Goal: Manage account settings

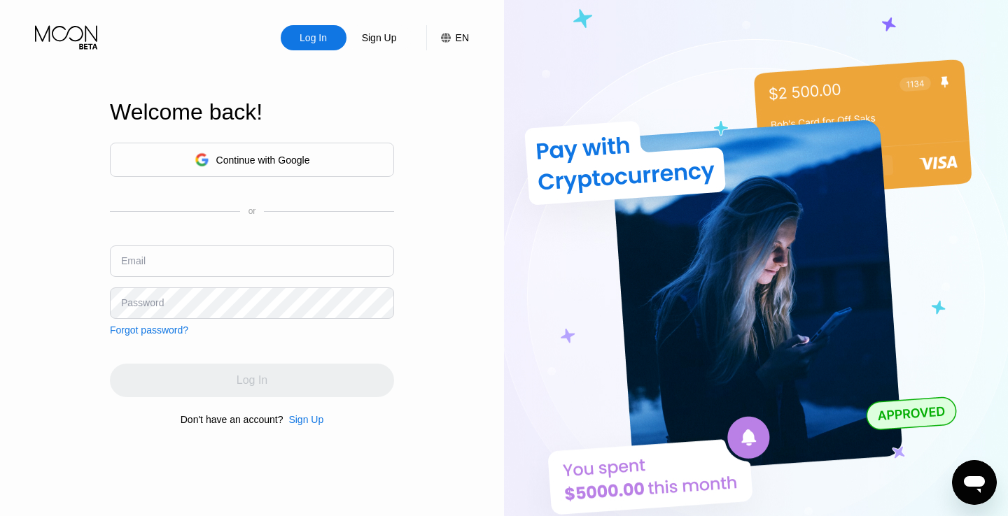
click at [258, 153] on div "Continue with Google" at bounding box center [252, 160] width 115 height 22
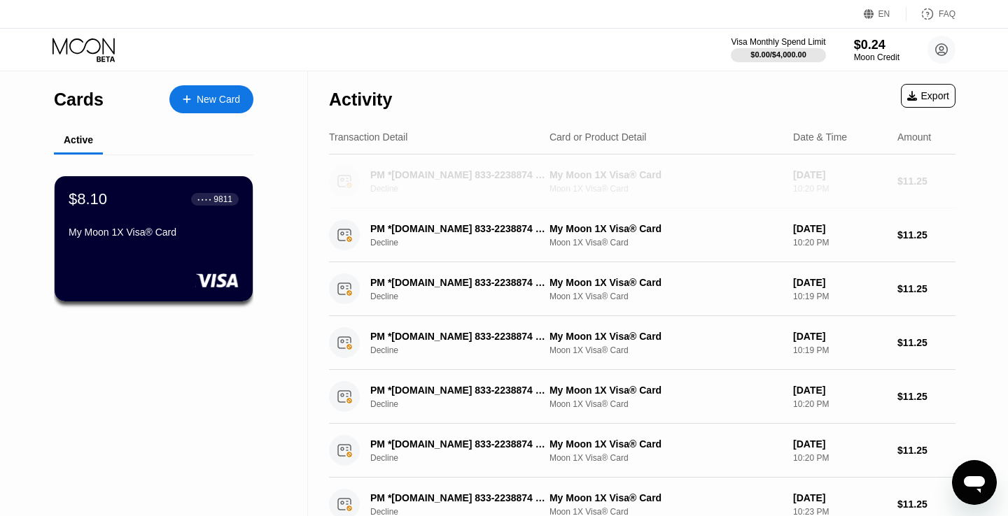
click at [470, 178] on div "PM *[DOMAIN_NAME] 833-2238874 US" at bounding box center [457, 174] width 175 height 11
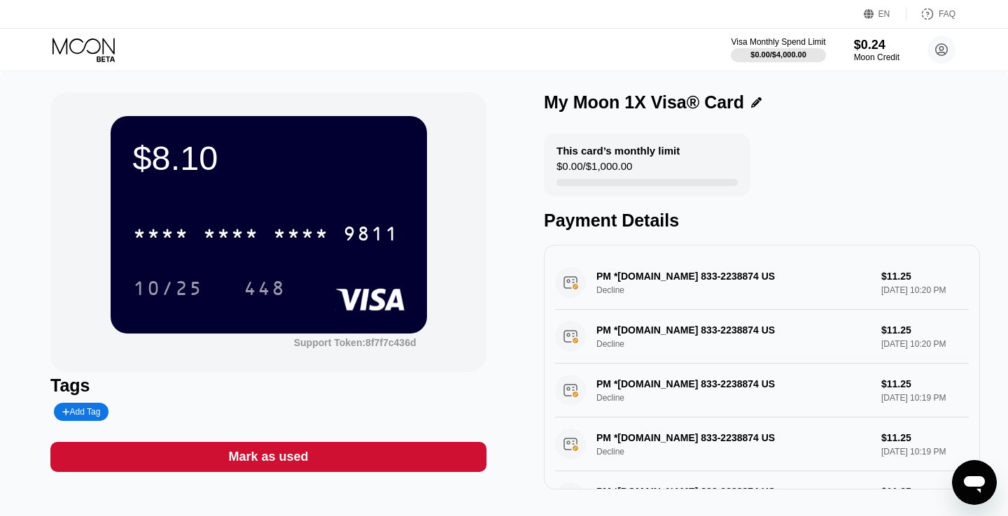
click at [682, 259] on div "PM *[DOMAIN_NAME] 833-2238874 US Decline $11.25 [DATE] 10:20 PM" at bounding box center [762, 283] width 414 height 54
click at [682, 267] on div "PM *[DOMAIN_NAME] 833-2238874 US Decline $11.25 [DATE] 10:20 PM" at bounding box center [762, 283] width 414 height 54
click at [681, 279] on div "PM *[DOMAIN_NAME] 833-2238874 US Decline $11.25 [DATE] 10:20 PM" at bounding box center [762, 283] width 414 height 54
click at [751, 105] on icon at bounding box center [756, 102] width 10 height 10
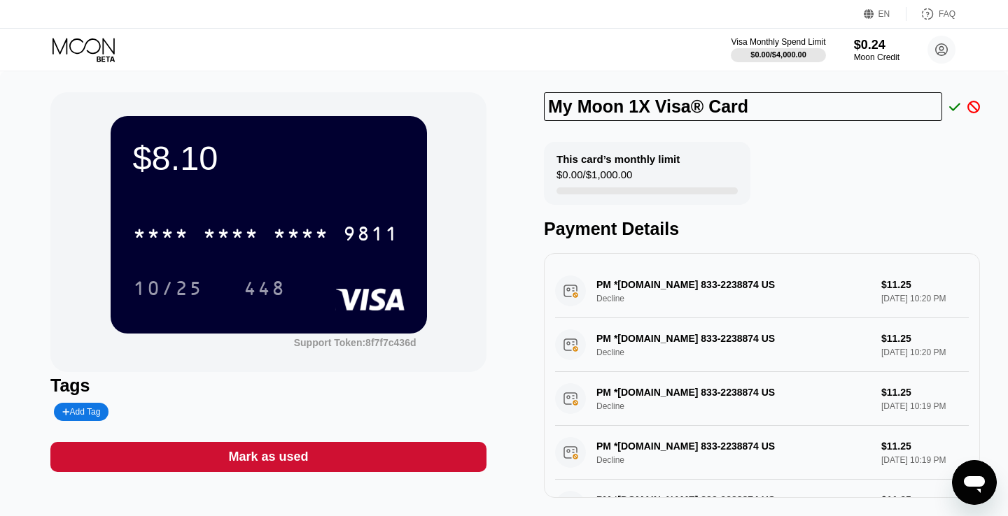
click at [887, 176] on div "This card’s monthly limit $0.00 / $1,000.00 Payment Details" at bounding box center [762, 190] width 436 height 97
click at [875, 278] on div "PM *[DOMAIN_NAME] 833-2238874 US Decline $11.25 [DATE] 10:20 PM" at bounding box center [762, 292] width 414 height 54
drag, startPoint x: 875, startPoint y: 278, endPoint x: 831, endPoint y: 274, distance: 43.6
click at [831, 276] on div "PM *[DOMAIN_NAME] 833-2238874 US Decline $11.25 [DATE] 10:20 PM" at bounding box center [762, 292] width 414 height 54
click at [750, 299] on div "PM *[DOMAIN_NAME] 833-2238874 US Decline $11.25 [DATE] 10:20 PM" at bounding box center [762, 292] width 414 height 54
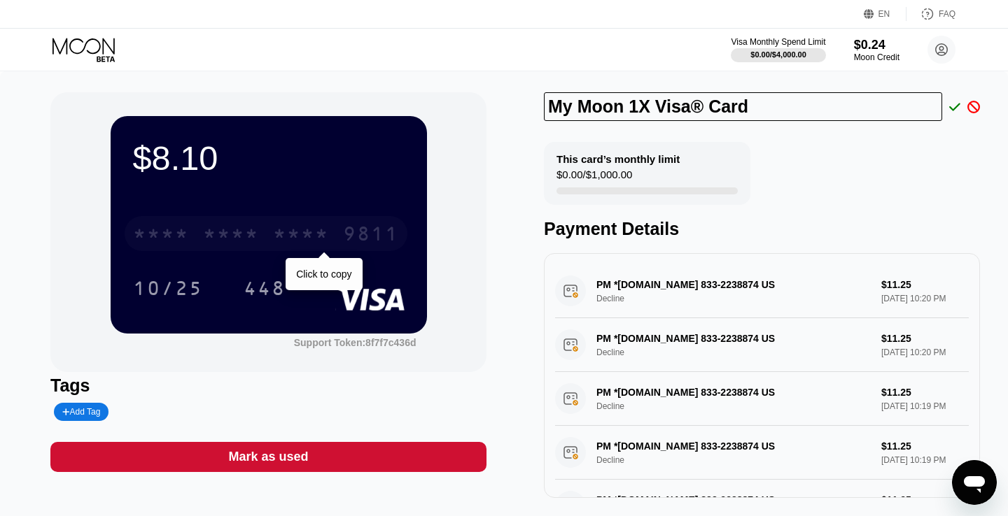
click at [309, 230] on div "* * * *" at bounding box center [301, 236] width 56 height 22
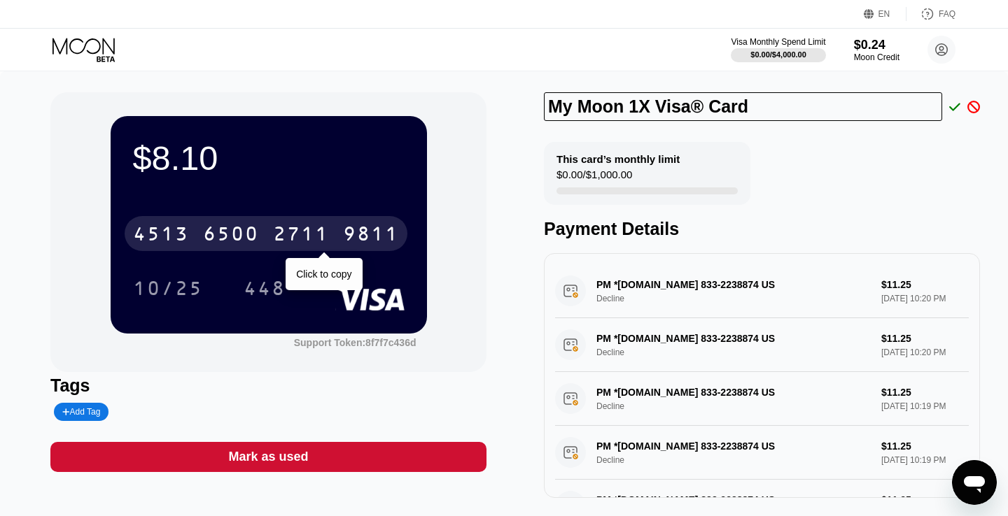
click at [309, 230] on div "2711" at bounding box center [301, 236] width 56 height 22
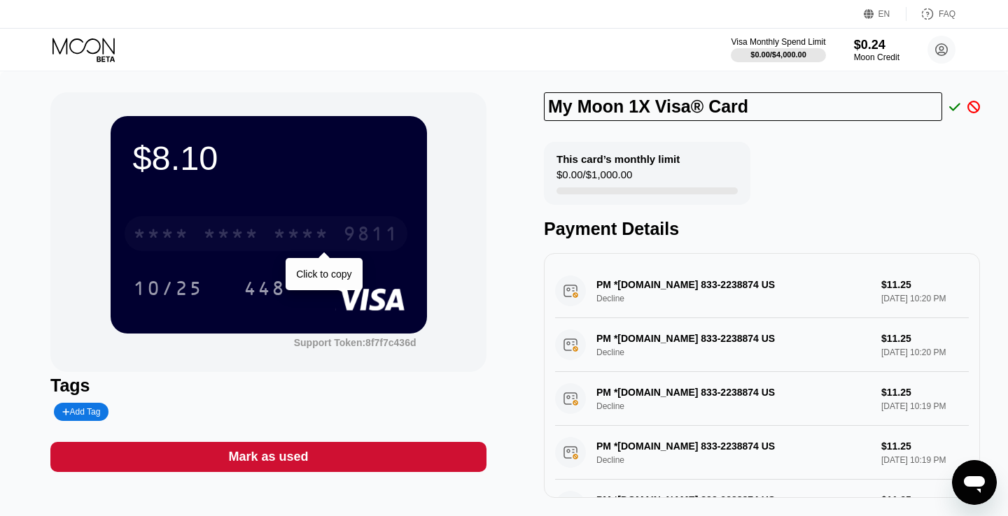
click at [304, 234] on div "* * * *" at bounding box center [301, 236] width 56 height 22
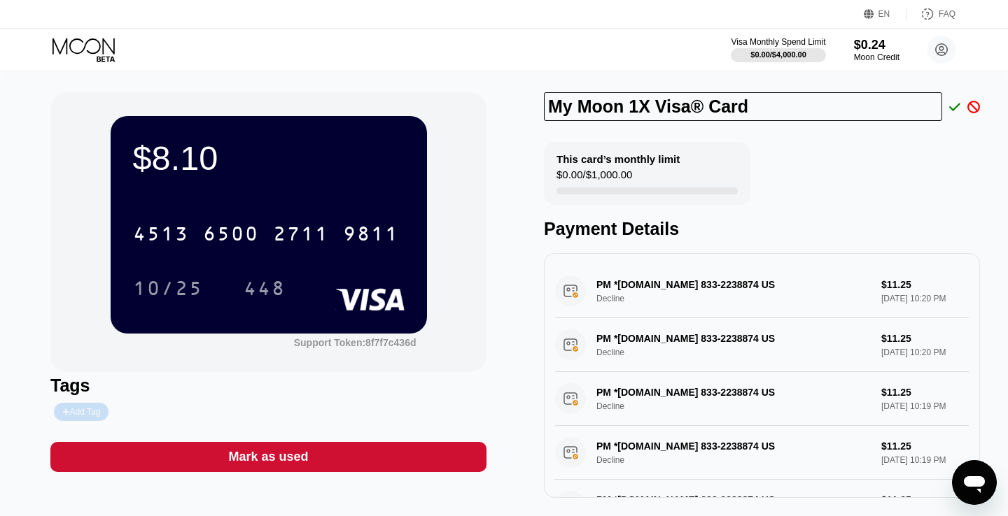
click at [83, 406] on div "Add Tag" at bounding box center [81, 412] width 55 height 18
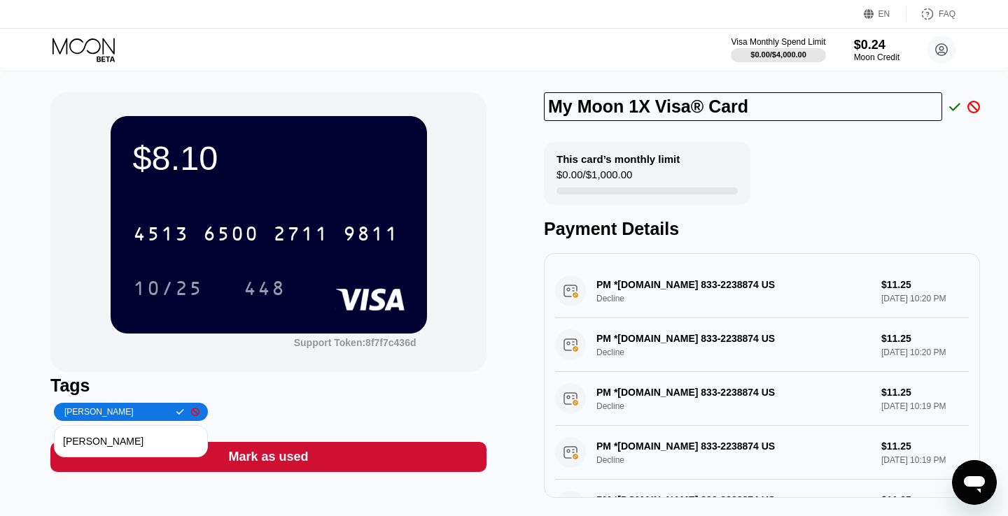
type input "[PERSON_NAME]"
click at [176, 413] on icon at bounding box center [180, 412] width 8 height 8
